Goal: Task Accomplishment & Management: Manage account settings

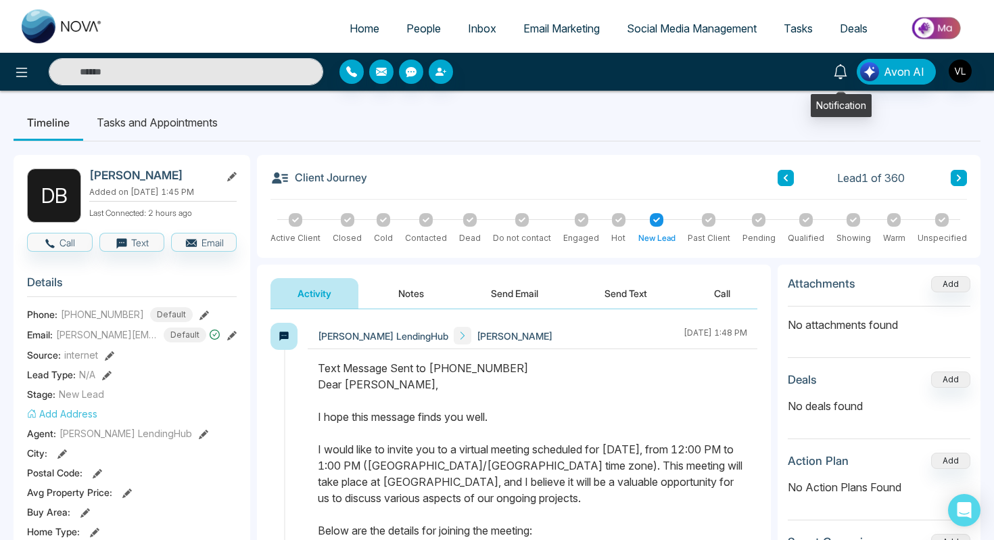
click at [848, 76] on icon at bounding box center [840, 71] width 15 height 15
click at [425, 31] on span "People" at bounding box center [424, 29] width 34 height 14
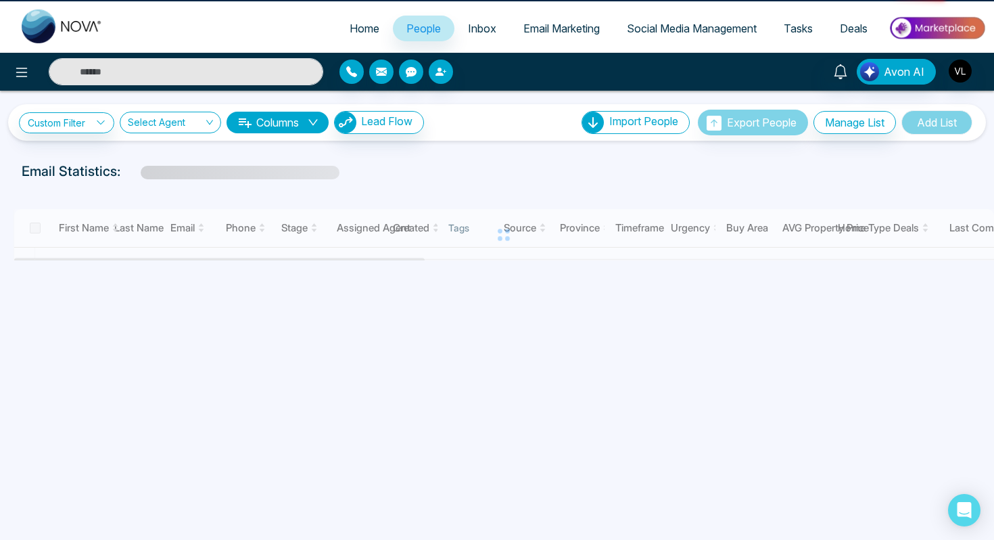
click at [425, 31] on span "People" at bounding box center [424, 29] width 34 height 14
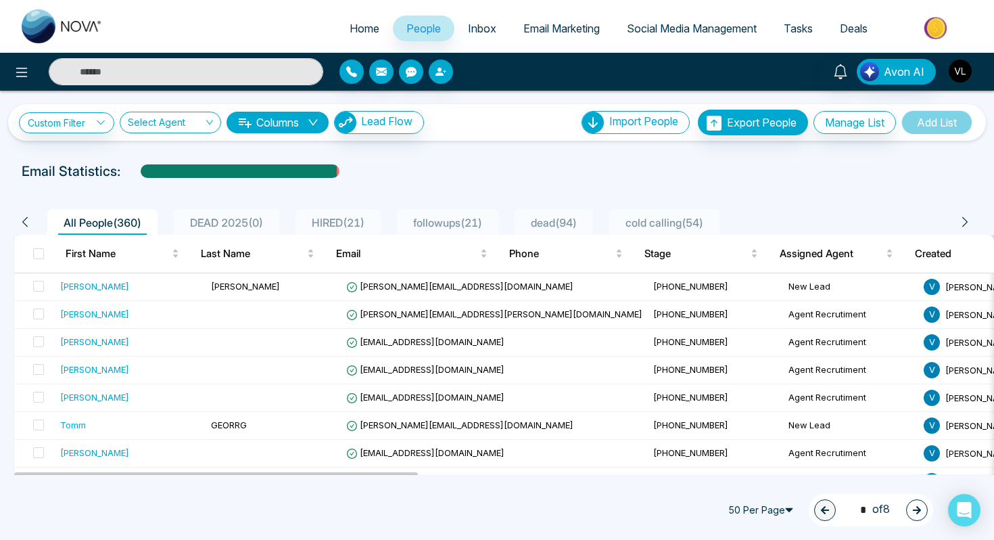
click at [963, 73] on img "button" at bounding box center [960, 71] width 23 height 23
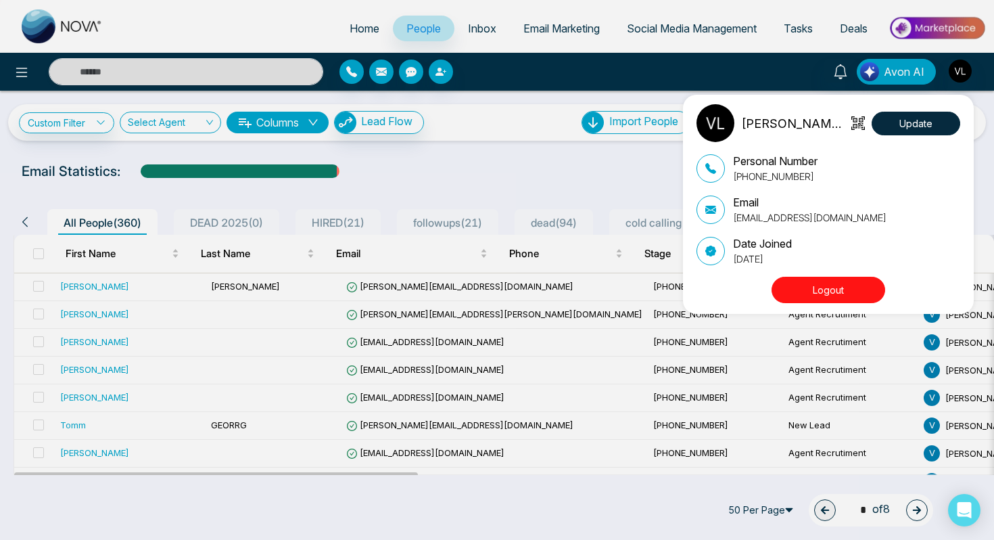
click at [338, 168] on div "Vrinda LendingHub Update Personal Number +16474715957 Email careers@lendinghub.…" at bounding box center [497, 270] width 994 height 540
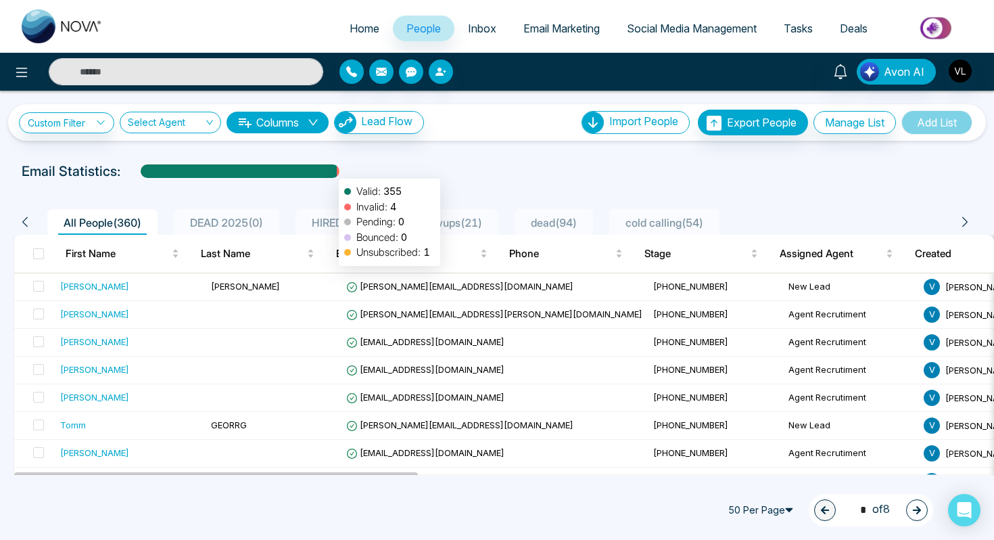
click at [332, 172] on div at bounding box center [239, 176] width 196 height 24
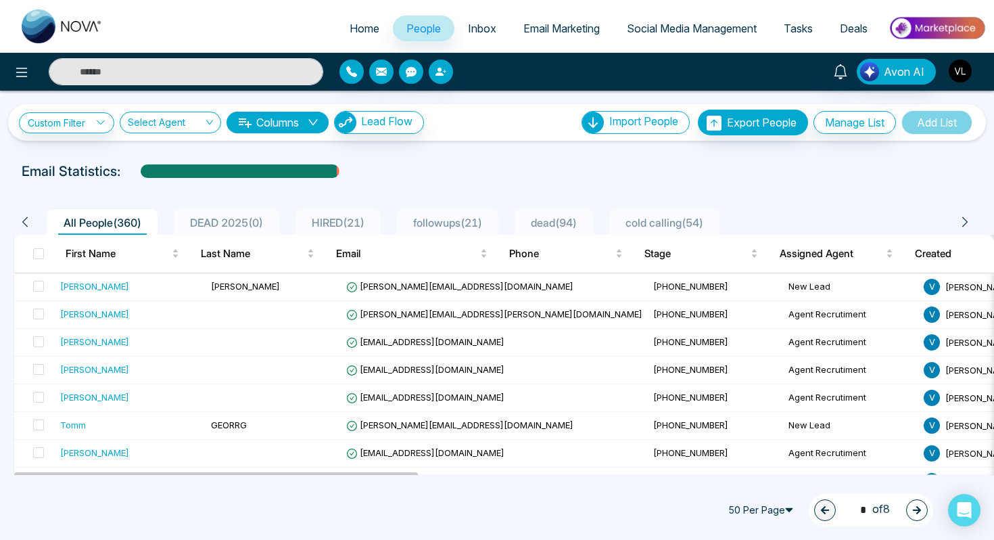
click at [960, 78] on img "button" at bounding box center [960, 71] width 23 height 23
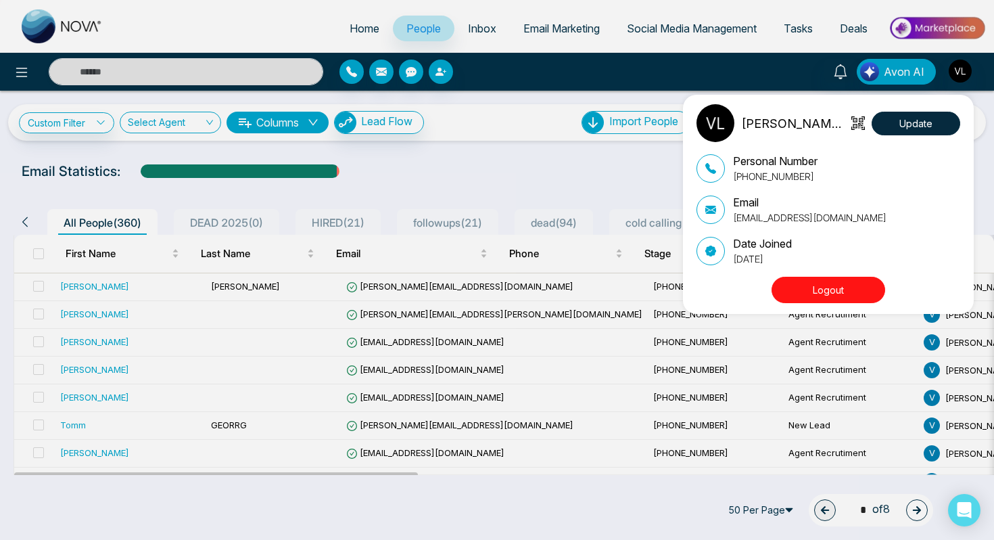
click at [813, 292] on button "Logout" at bounding box center [829, 290] width 114 height 26
